Goal: Complete application form

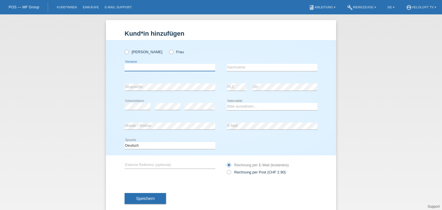
click at [137, 68] on input "text" at bounding box center [170, 67] width 91 height 7
paste input "Thomas Frey"
drag, startPoint x: 139, startPoint y: 67, endPoint x: 172, endPoint y: 70, distance: 32.4
click at [172, 70] on input "Thomas Frey" at bounding box center [170, 67] width 91 height 7
type input "[PERSON_NAME]"
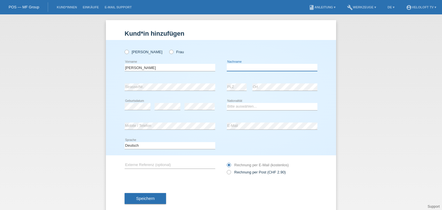
click at [240, 65] on input "text" at bounding box center [272, 67] width 91 height 7
paste input "[PERSON_NAME]"
type input "[PERSON_NAME]"
drag, startPoint x: 126, startPoint y: 52, endPoint x: 126, endPoint y: 24, distance: 27.1
click at [124, 49] on icon at bounding box center [124, 49] width 0 height 0
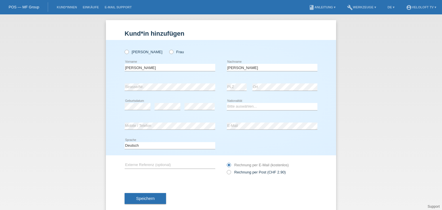
click at [126, 52] on input "Herr" at bounding box center [127, 52] width 4 height 4
radio input "true"
click at [147, 79] on div "error Strasse/Nr." at bounding box center [170, 87] width 91 height 20
click at [265, 106] on select "Bitte auswählen... Schweiz Deutschland Liechtenstein Österreich ------------ Af…" at bounding box center [272, 106] width 91 height 7
select select "CH"
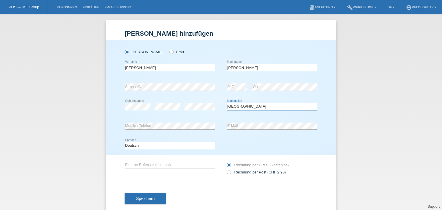
click at [227, 103] on select "Bitte auswählen... Schweiz Deutschland Liechtenstein Österreich ------------ Af…" at bounding box center [272, 106] width 91 height 7
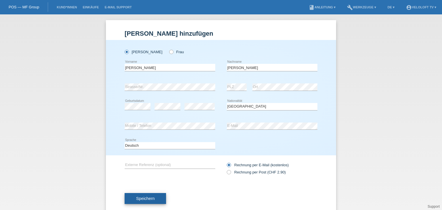
click at [154, 197] on button "Speichern" at bounding box center [145, 198] width 41 height 11
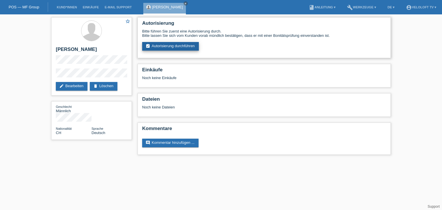
click at [154, 46] on link "assignment_turned_in Autorisierung durchführen" at bounding box center [170, 46] width 57 height 9
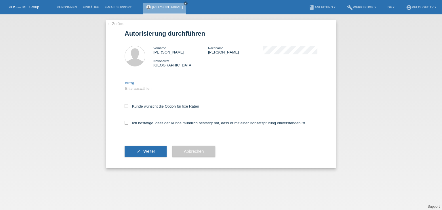
click at [172, 86] on select "Bitte auswählen CHF 1.00 - CHF 499.00 CHF 500.00 - CHF 1'999.00 CHF 2'000.00 - …" at bounding box center [170, 88] width 91 height 7
select select "2"
click at [125, 85] on select "Bitte auswählen CHF 1.00 - CHF 499.00 CHF 500.00 - CHF 1'999.00 CHF 2'000.00 - …" at bounding box center [170, 88] width 91 height 7
click at [164, 110] on div "Kunde wünscht die Option für fixe Raten" at bounding box center [221, 107] width 193 height 17
click at [164, 107] on label "Kunde wünscht die Option für fixe Raten" at bounding box center [162, 106] width 75 height 4
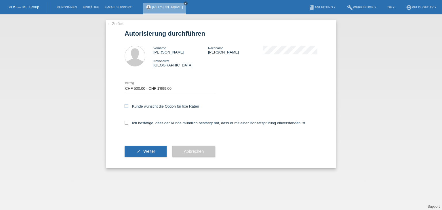
click at [128, 107] on input "Kunde wünscht die Option für fixe Raten" at bounding box center [127, 106] width 4 height 4
checkbox input "true"
click at [157, 125] on label "Ich bestätige, dass der Kunde mündlich bestätigt hat, dass er mit einer Bonität…" at bounding box center [216, 123] width 182 height 4
click at [128, 125] on input "Ich bestätige, dass der Kunde mündlich bestätigt hat, dass er mit einer Bonität…" at bounding box center [127, 123] width 4 height 4
checkbox input "true"
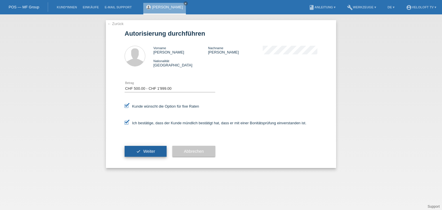
click at [149, 149] on span "Weiter" at bounding box center [149, 151] width 12 height 5
